Goal: Task Accomplishment & Management: Use online tool/utility

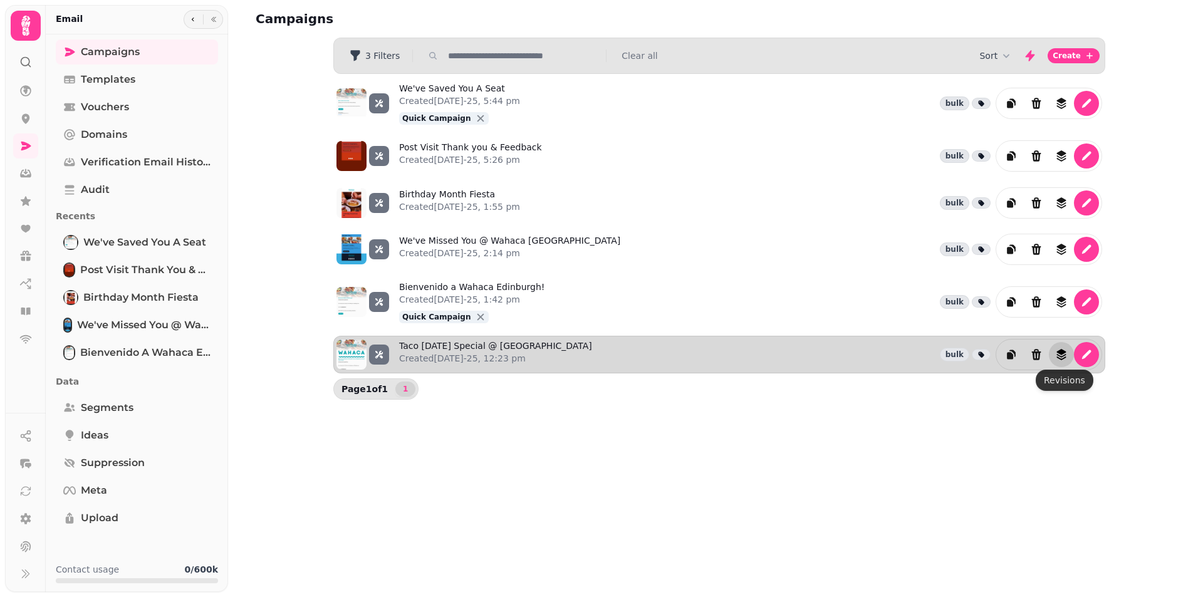
click at [1064, 357] on icon "revisions" at bounding box center [1061, 356] width 9 height 4
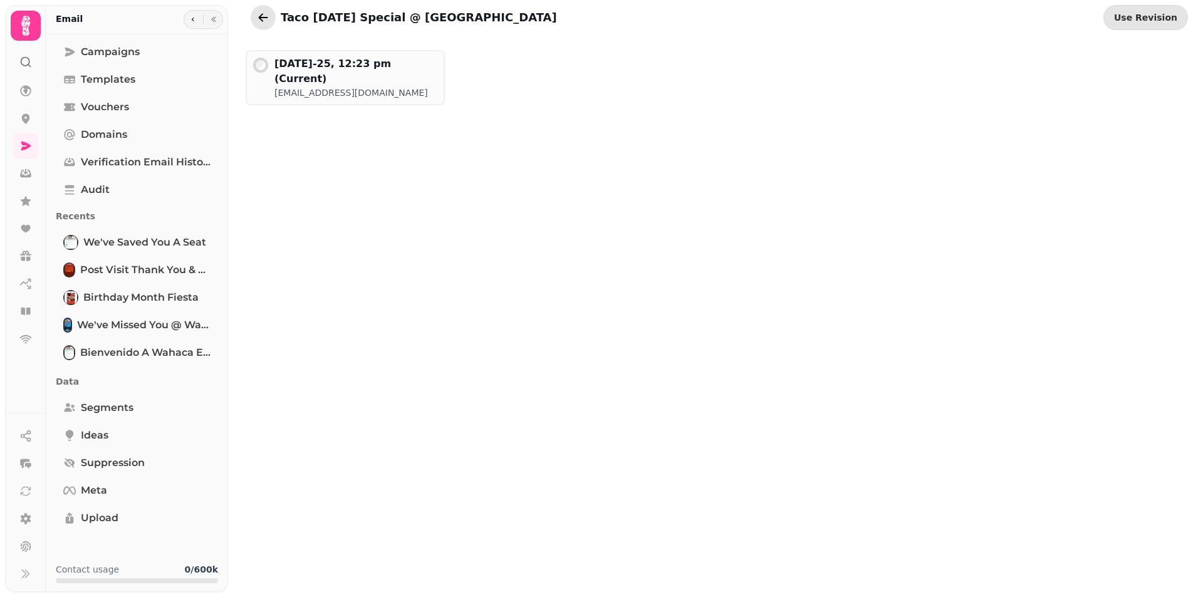
click at [270, 19] on button "go back" at bounding box center [263, 17] width 25 height 25
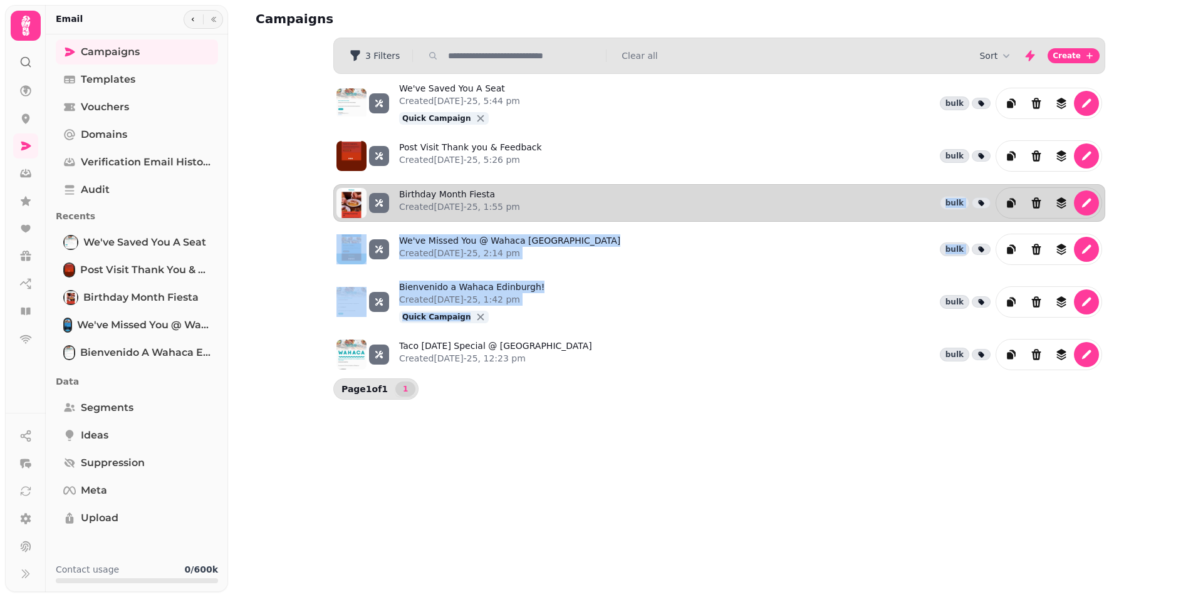
drag, startPoint x: 859, startPoint y: 289, endPoint x: 840, endPoint y: 189, distance: 101.4
click at [840, 189] on div "We've Saved You A Seat Created [DATE]-25, 5:44 pm Quick Campaign bulk Post Visi…" at bounding box center [719, 226] width 772 height 305
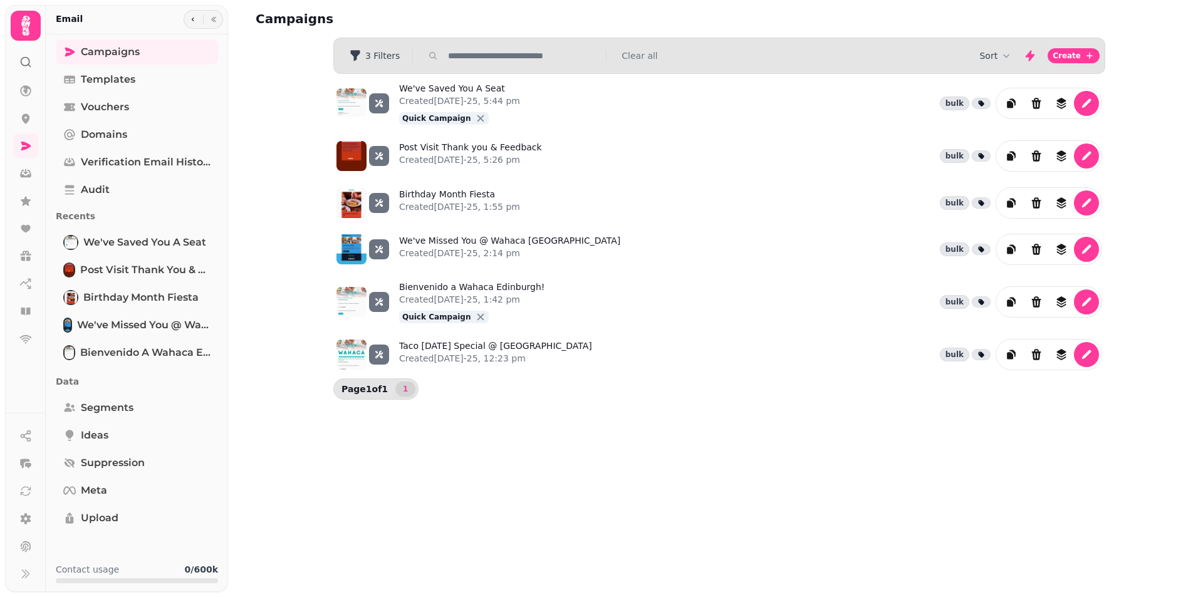
click at [786, 379] on div "We've Saved You A Seat Created [DATE]-25, 5:44 pm Quick Campaign bulk Post Visi…" at bounding box center [719, 226] width 802 height 305
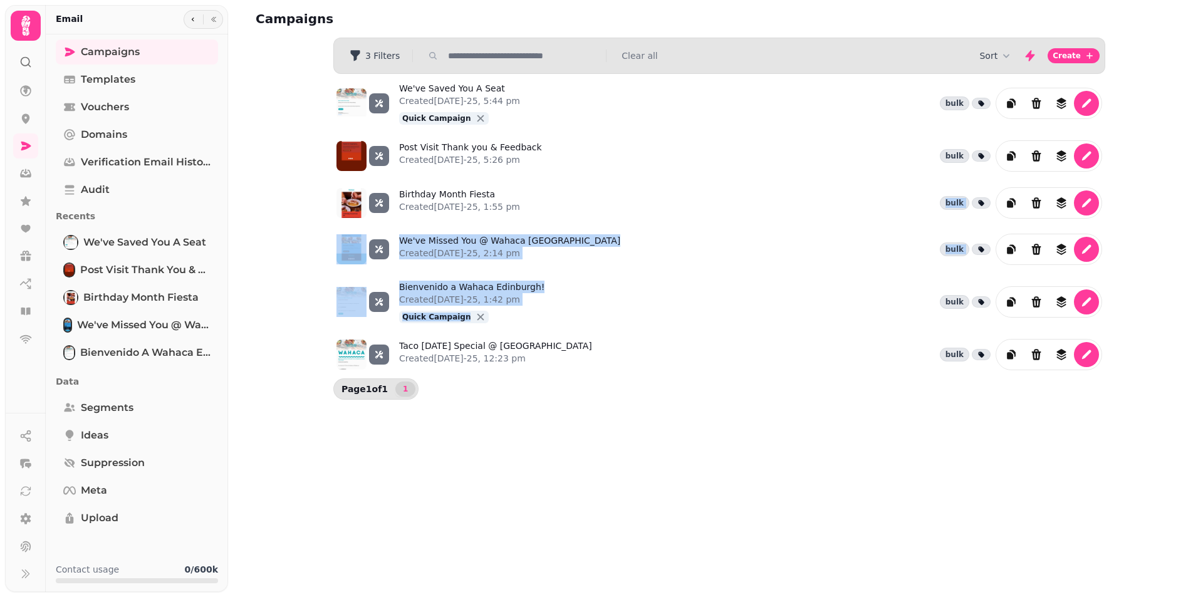
drag, startPoint x: 895, startPoint y: 302, endPoint x: 867, endPoint y: 181, distance: 124.1
click at [867, 181] on div "We've Saved You A Seat Created [DATE]-25, 5:44 pm Quick Campaign bulk Post Visi…" at bounding box center [719, 226] width 772 height 305
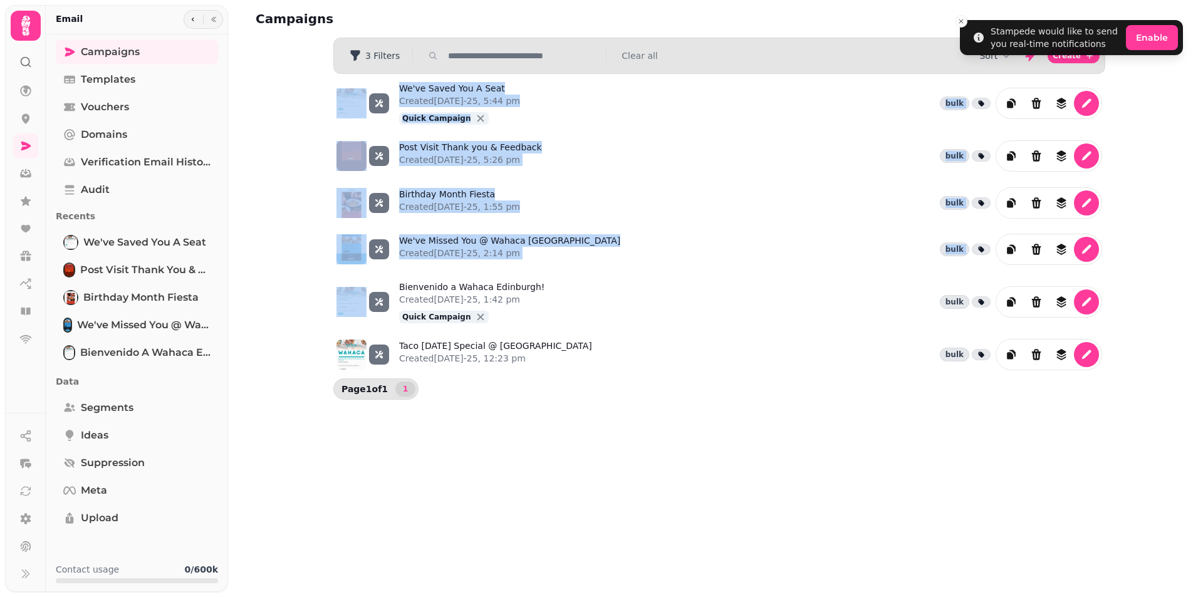
drag, startPoint x: 350, startPoint y: 122, endPoint x: 294, endPoint y: 279, distance: 166.9
click at [294, 279] on div "Campaigns Filters 3 Filters Clear all Sort Create We've Saved You A Seat Create…" at bounding box center [715, 298] width 975 height 597
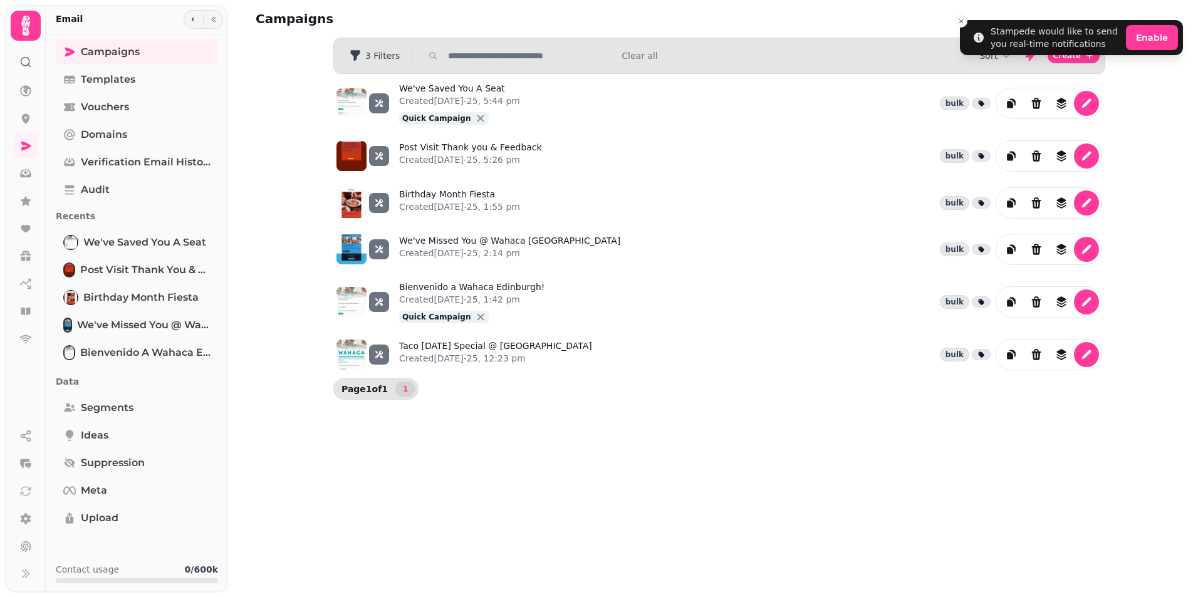
click at [427, 474] on div "Campaigns Filters 3 Filters Clear all Sort Create We've Saved You A Seat Create…" at bounding box center [715, 298] width 975 height 597
click at [997, 58] on button "Sort" at bounding box center [996, 56] width 33 height 13
click at [997, 83] on span "Updated At" at bounding box center [991, 81] width 50 height 13
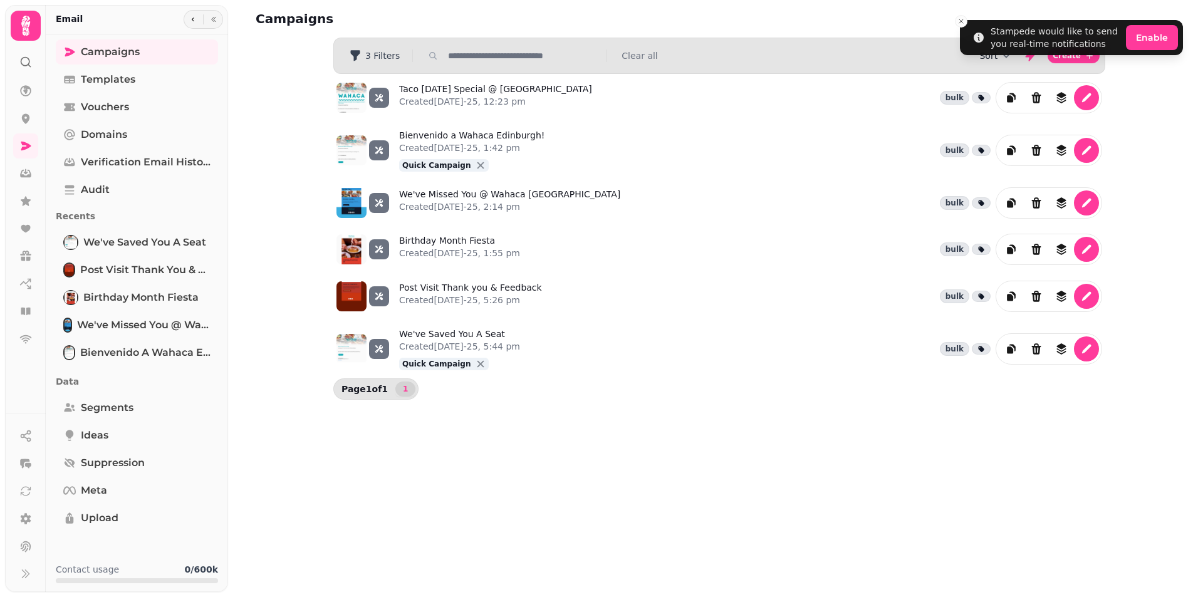
click at [1010, 57] on icon "button" at bounding box center [1007, 56] width 6 height 4
click at [1014, 99] on button "Created At" at bounding box center [1003, 103] width 95 height 23
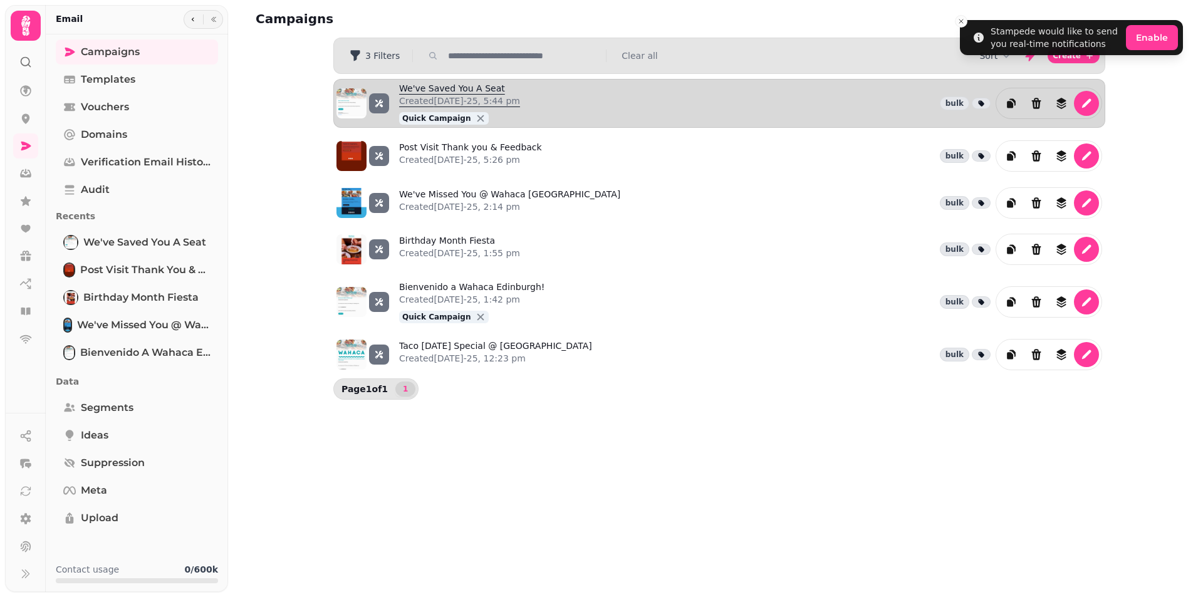
click at [436, 86] on link "We've Saved You A Seat Created [DATE]-25, 5:44 pm Quick Campaign" at bounding box center [459, 103] width 121 height 43
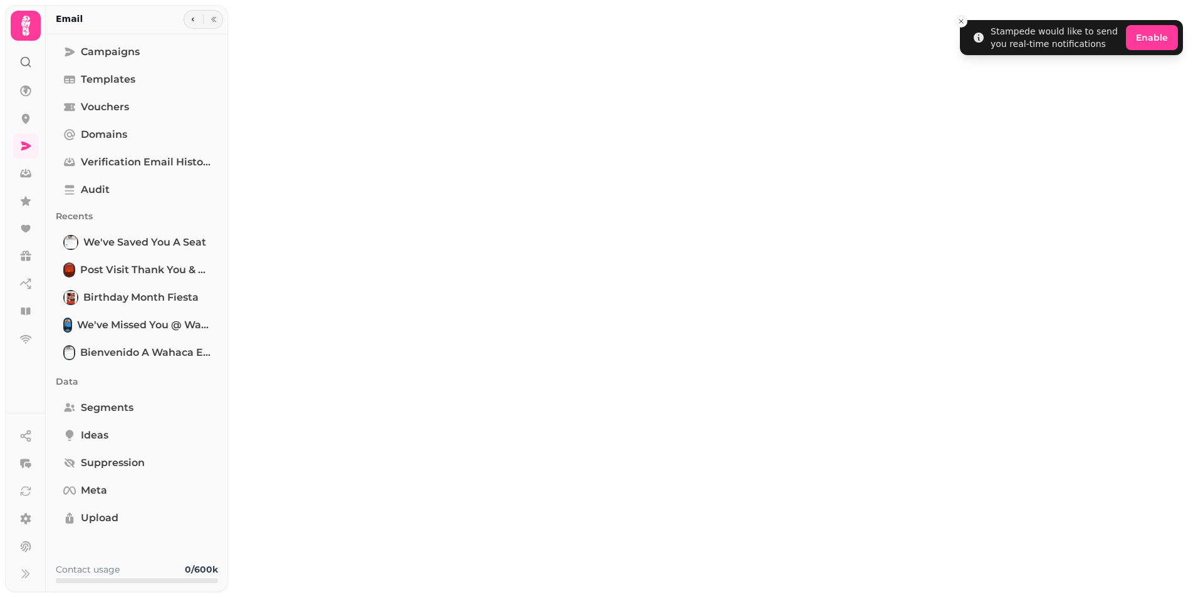
type input "**********"
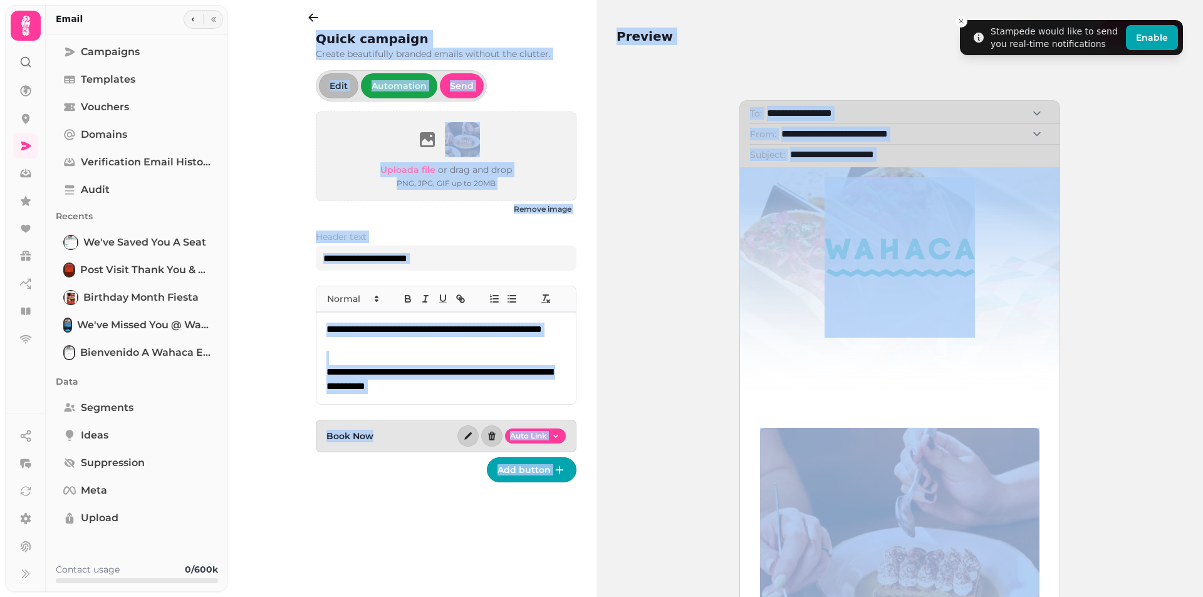
click at [624, 201] on div "**********" at bounding box center [900, 495] width 567 height 871
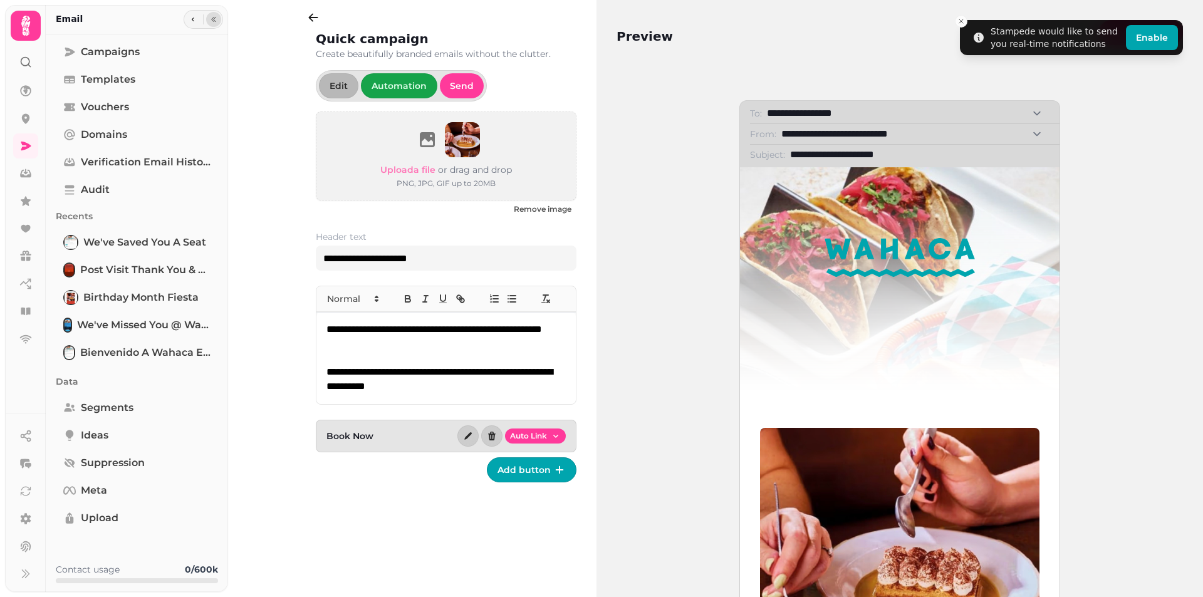
click at [213, 23] on icon "button" at bounding box center [214, 20] width 8 height 8
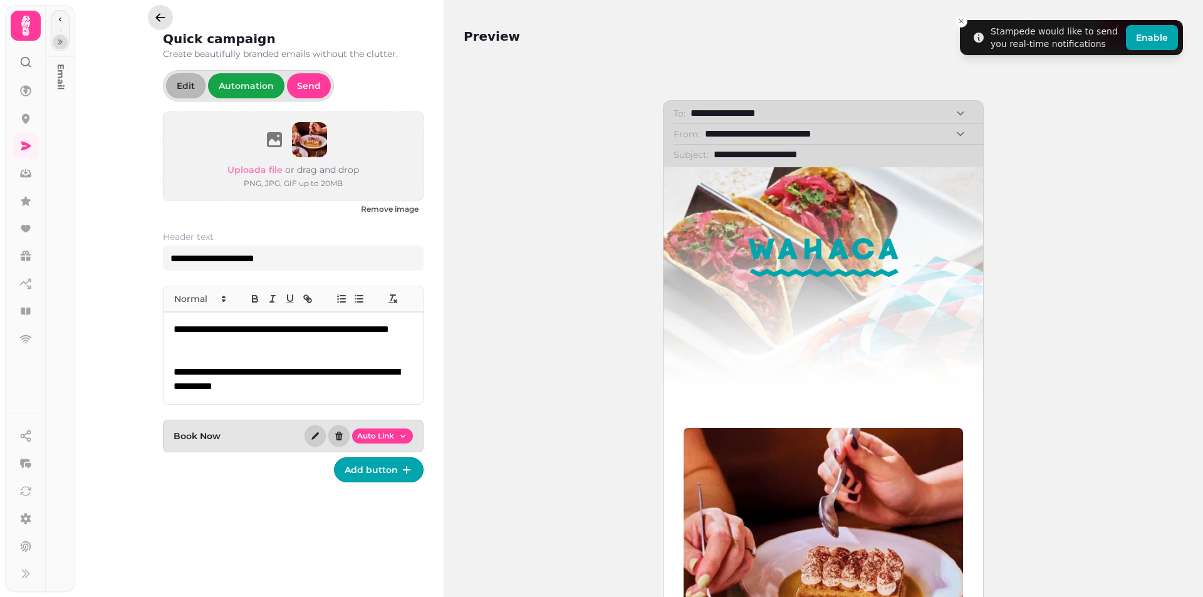
click at [157, 21] on icon "button" at bounding box center [160, 17] width 13 height 13
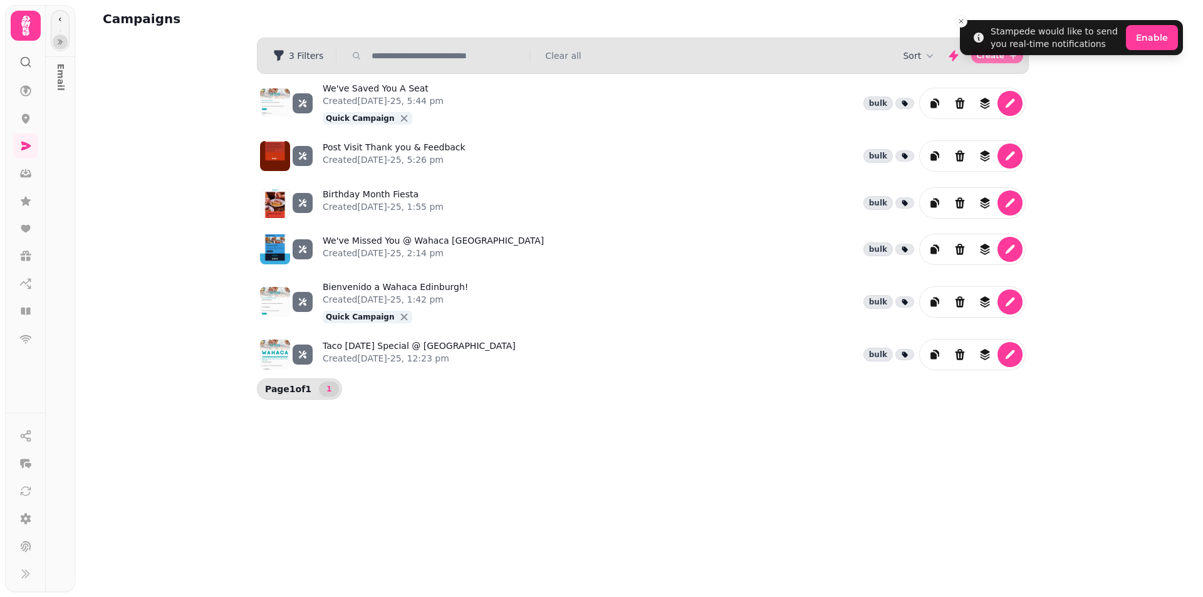
click at [995, 57] on span "Create" at bounding box center [991, 56] width 28 height 8
select select "**********"
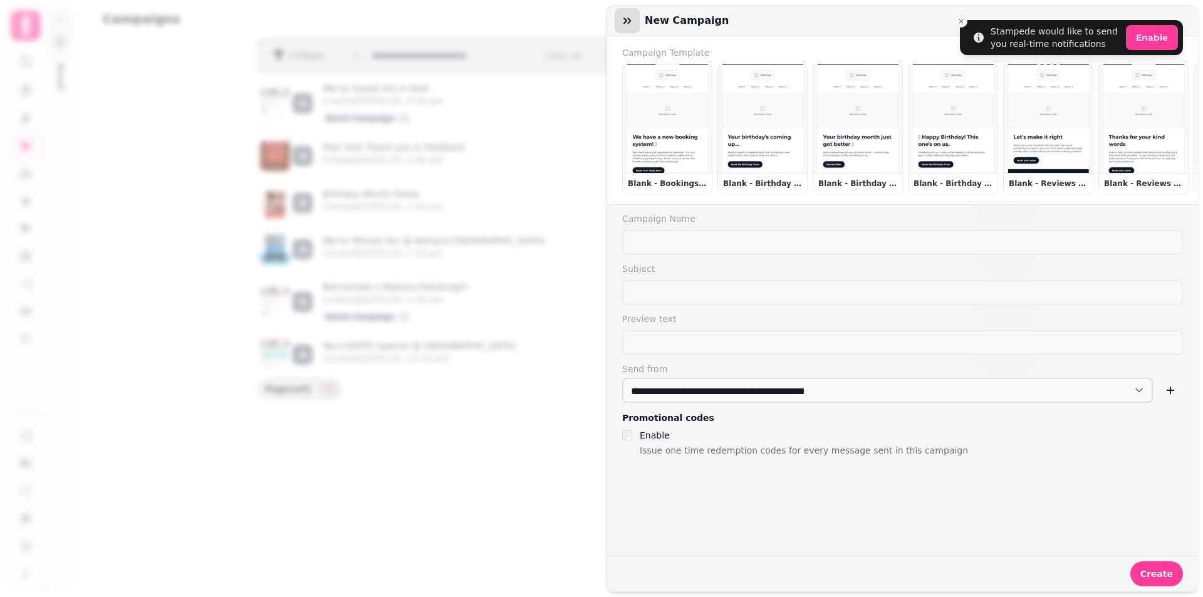
click at [621, 26] on icon "button" at bounding box center [627, 20] width 13 height 13
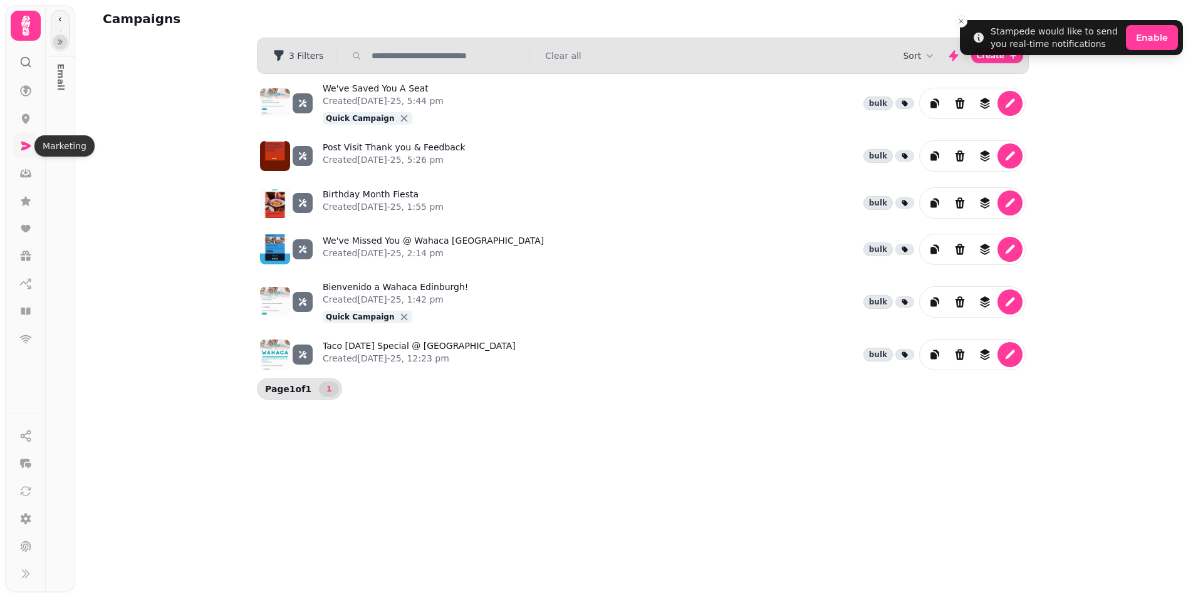
click at [28, 145] on icon at bounding box center [26, 146] width 10 height 9
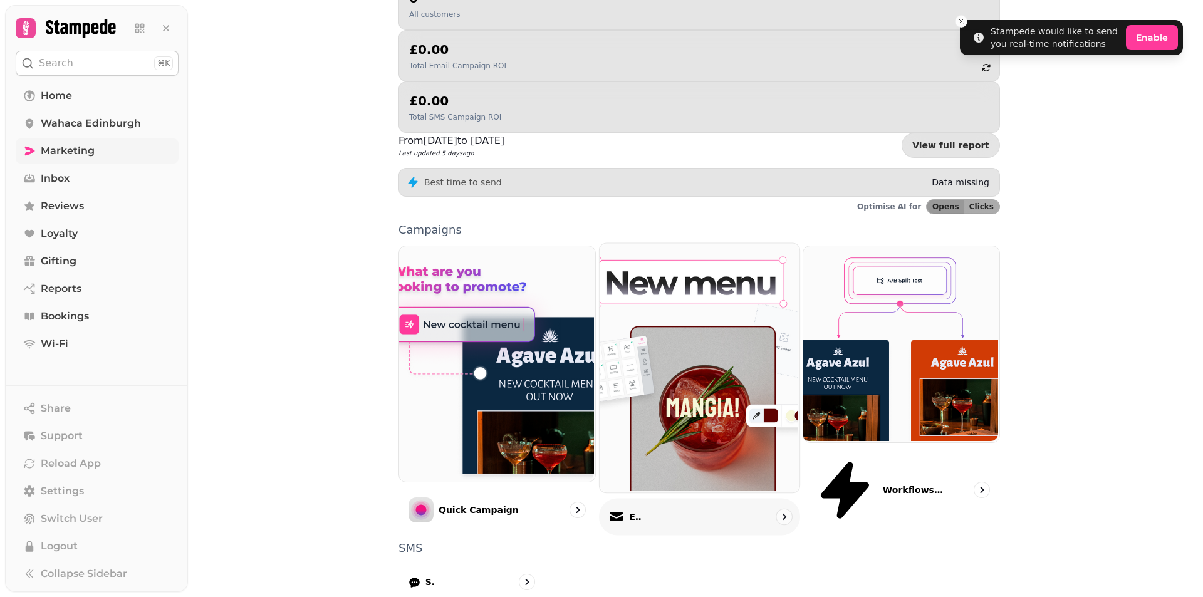
scroll to position [186, 0]
